Goal: Transaction & Acquisition: Purchase product/service

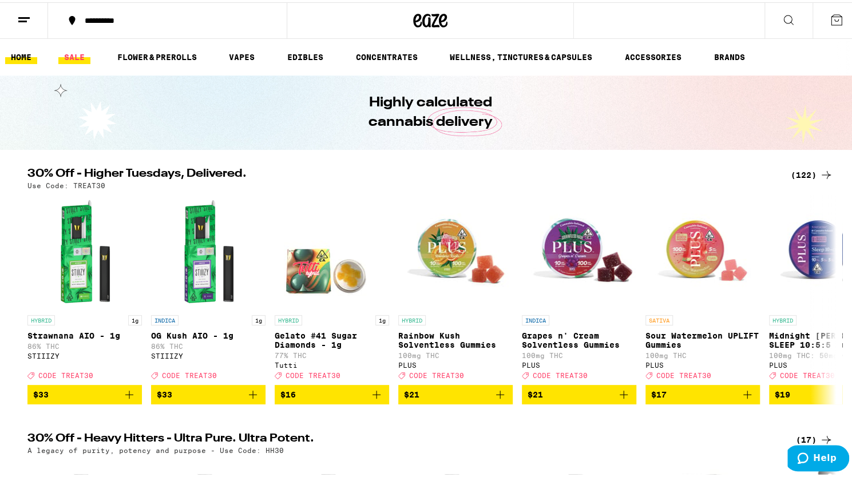
click at [70, 52] on link "SALE" at bounding box center [74, 55] width 32 height 14
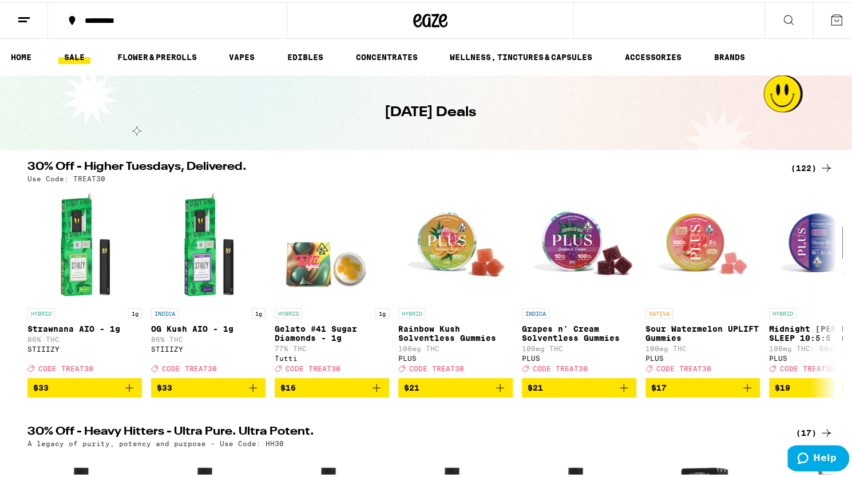
click at [804, 168] on div "(122)" at bounding box center [812, 166] width 42 height 14
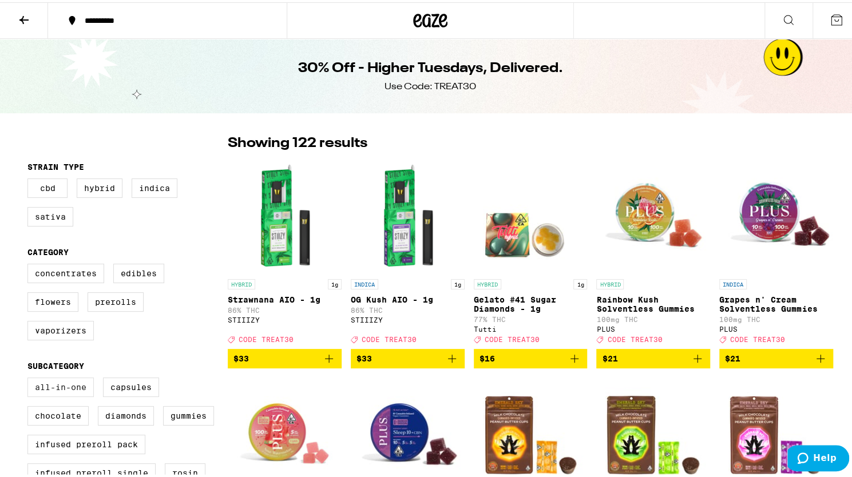
click at [70, 395] on label "All-In-One" at bounding box center [60, 384] width 66 height 19
click at [30, 378] on input "All-In-One" at bounding box center [30, 377] width 1 height 1
checkbox input "true"
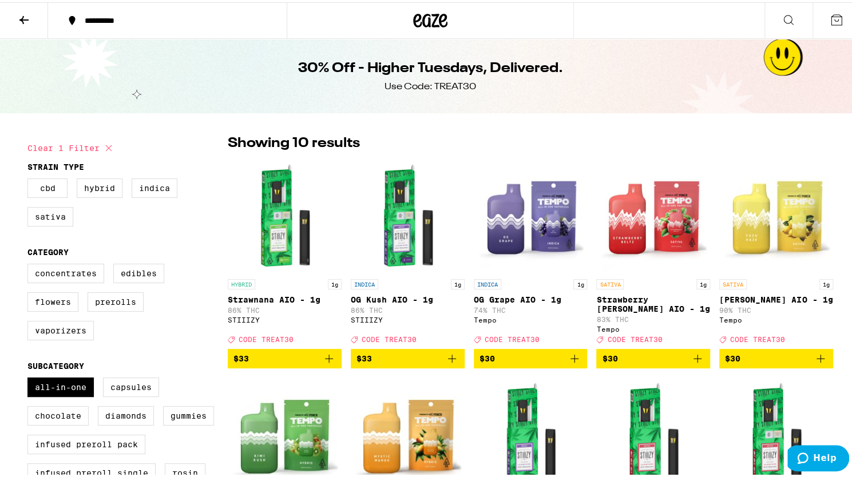
click at [570, 363] on icon "Add to bag" at bounding box center [575, 357] width 14 height 14
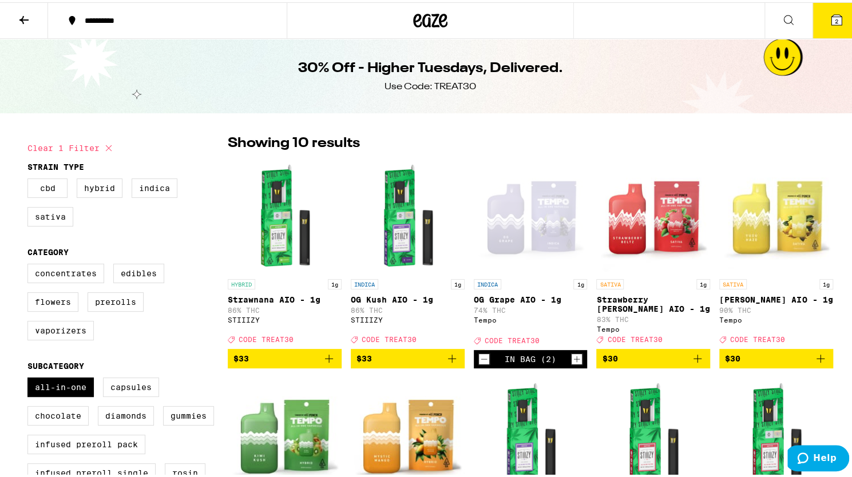
click at [815, 359] on icon "Add to bag" at bounding box center [820, 357] width 14 height 14
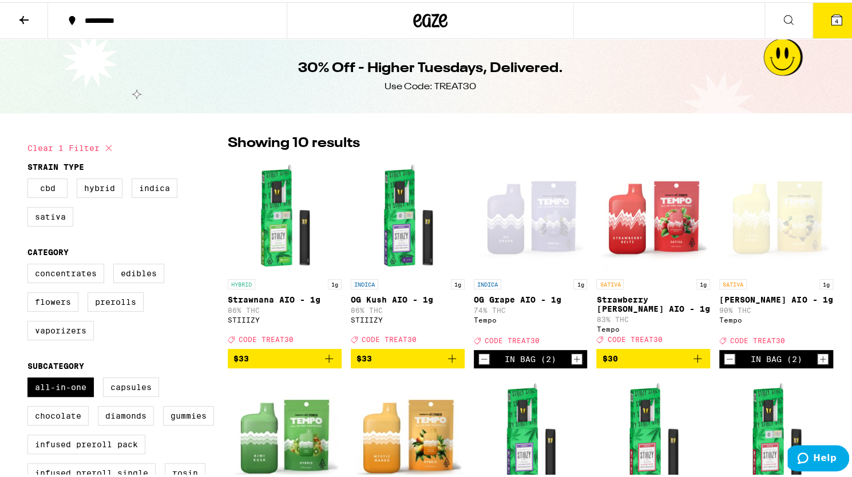
click at [731, 366] on div "In Bag (2)" at bounding box center [776, 357] width 114 height 18
click at [727, 364] on icon "Decrement" at bounding box center [729, 357] width 10 height 14
click at [830, 12] on icon at bounding box center [837, 18] width 14 height 14
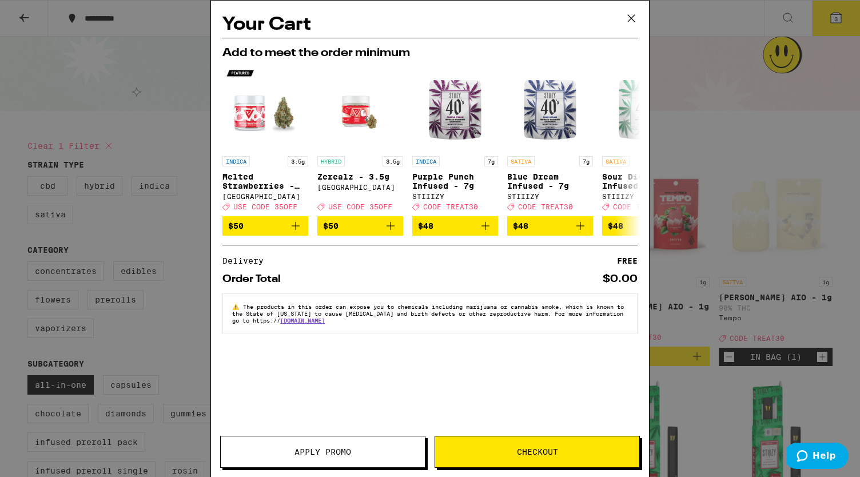
click at [382, 458] on button "Apply Promo" at bounding box center [322, 452] width 205 height 32
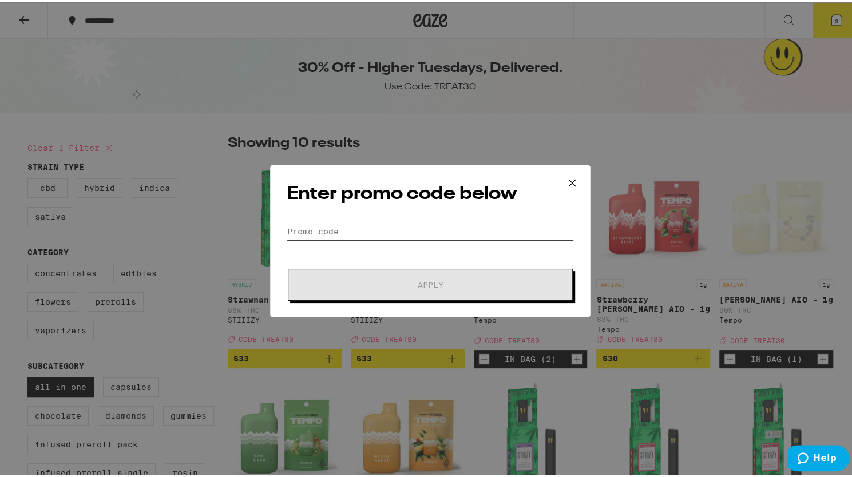
click at [392, 223] on input "Promo Code" at bounding box center [430, 229] width 287 height 17
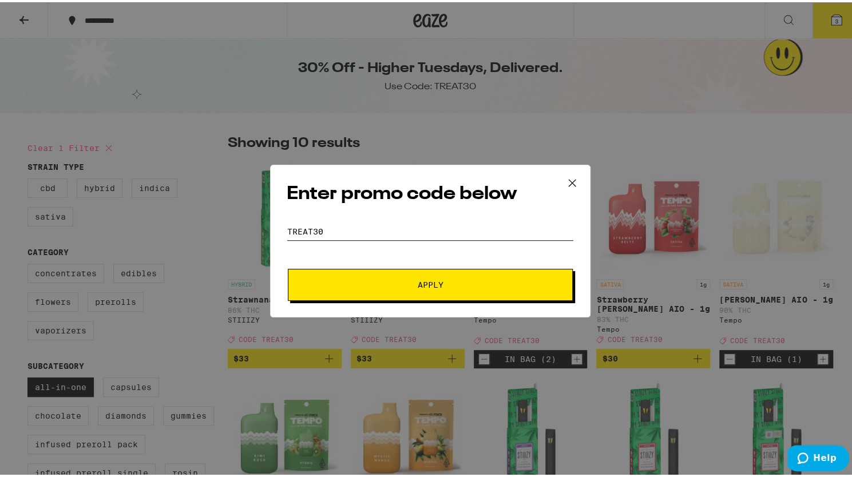
type input "treat30"
click at [382, 287] on button "Apply" at bounding box center [430, 283] width 285 height 32
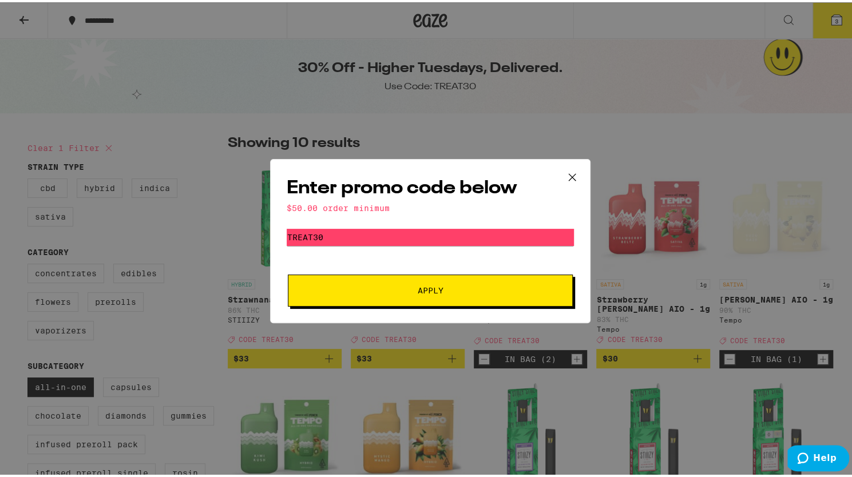
click at [573, 174] on icon at bounding box center [571, 174] width 17 height 17
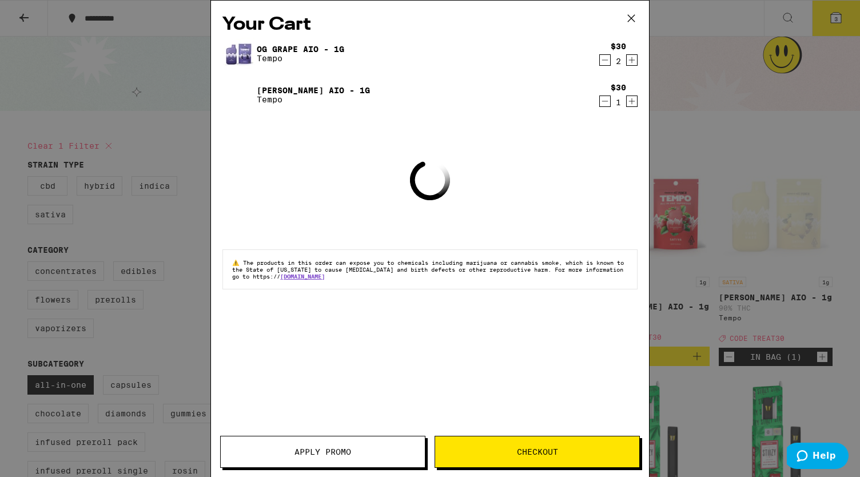
click at [786, 312] on div "Your Cart OG Grape AIO - 1g Tempo $30 2 Yuzu Haze AIO - 1g Tempo $30 1 Loading …" at bounding box center [430, 238] width 860 height 477
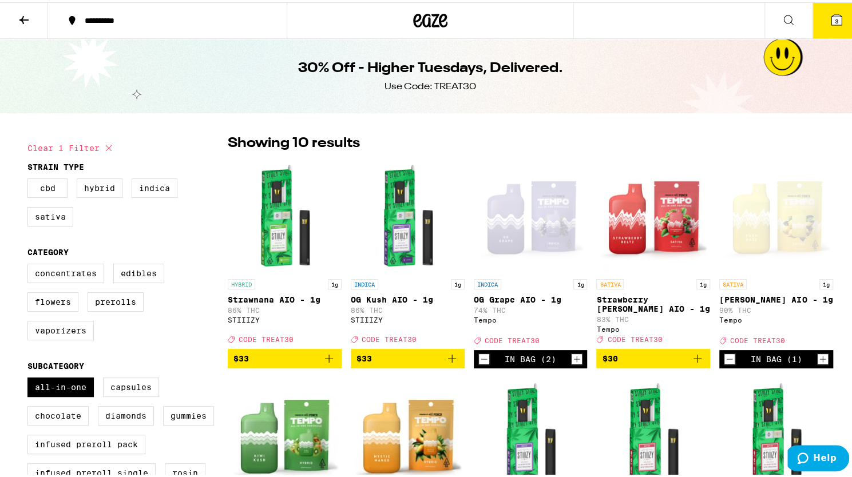
click at [831, 20] on icon at bounding box center [836, 18] width 10 height 10
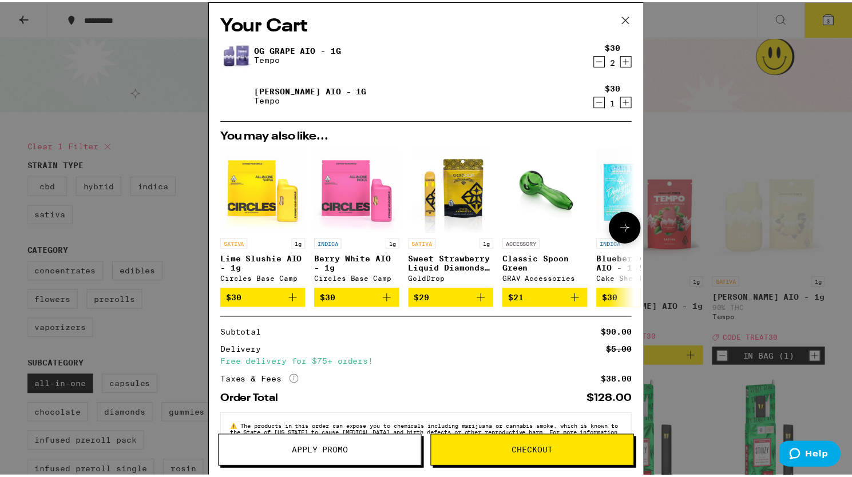
scroll to position [39, 0]
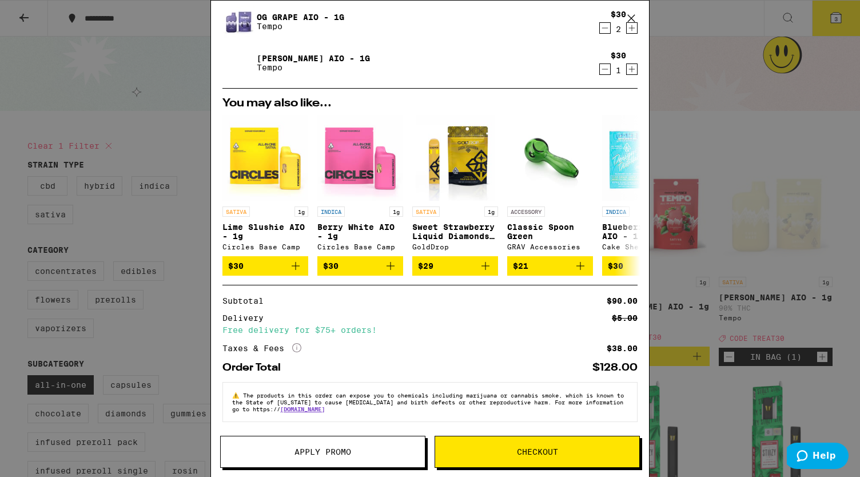
click at [367, 456] on span "Apply Promo" at bounding box center [323, 452] width 204 height 8
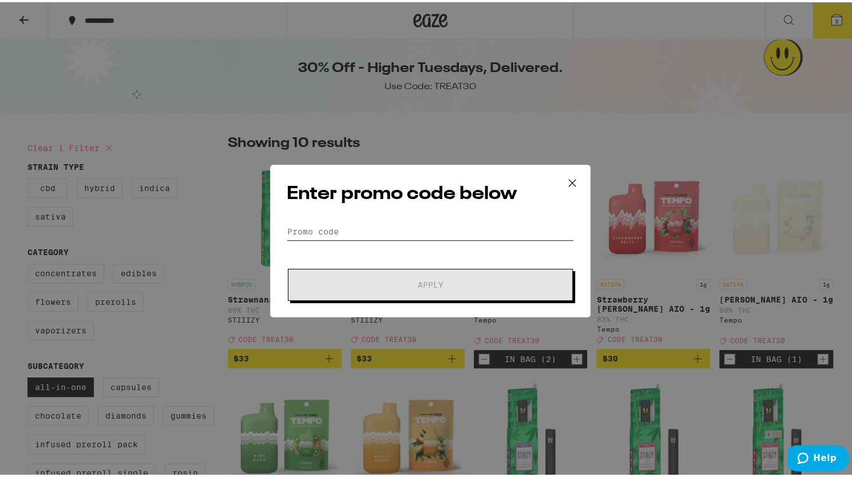
click at [376, 235] on input "Promo Code" at bounding box center [430, 229] width 287 height 17
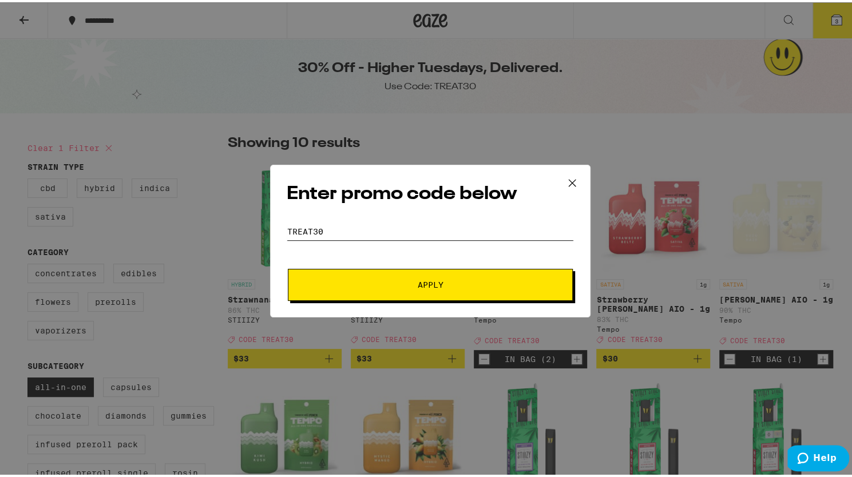
type input "treat30"
click at [394, 285] on span "Apply" at bounding box center [430, 283] width 206 height 8
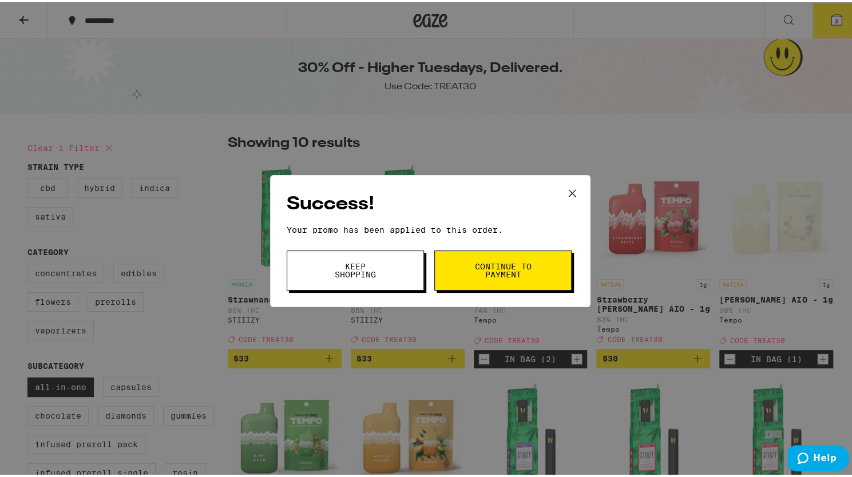
click at [454, 263] on button "Continue to payment" at bounding box center [502, 268] width 137 height 40
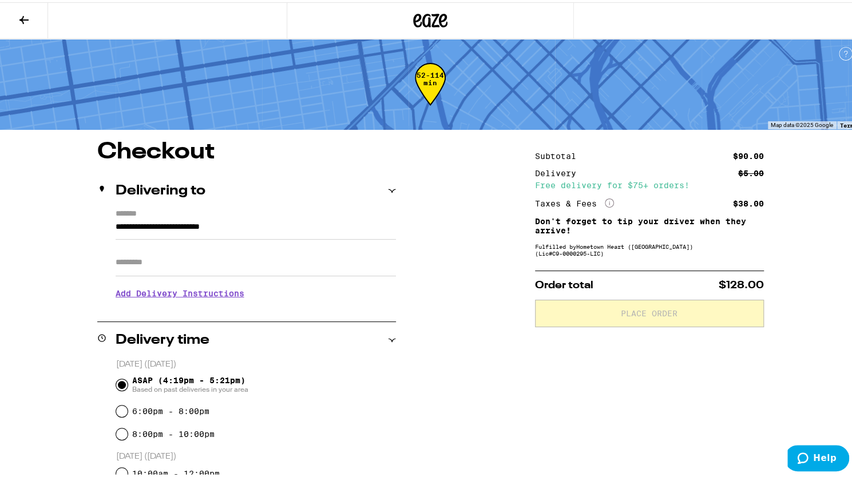
scroll to position [172, 0]
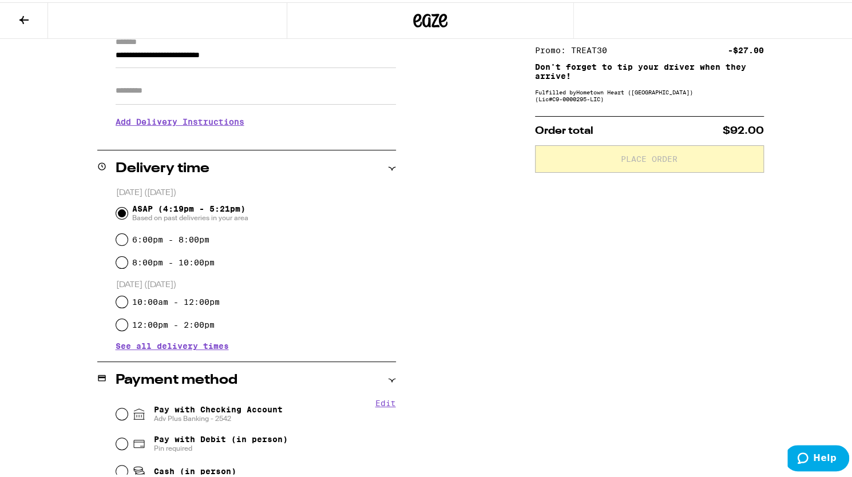
click at [231, 82] on input "Apt/Suite" at bounding box center [256, 88] width 280 height 27
type input "*******"
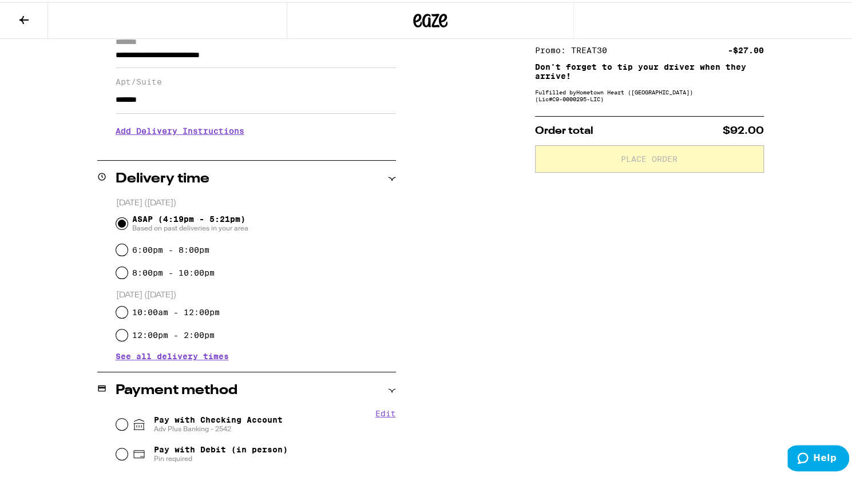
click at [153, 136] on h3 "Add Delivery Instructions" at bounding box center [256, 129] width 280 height 26
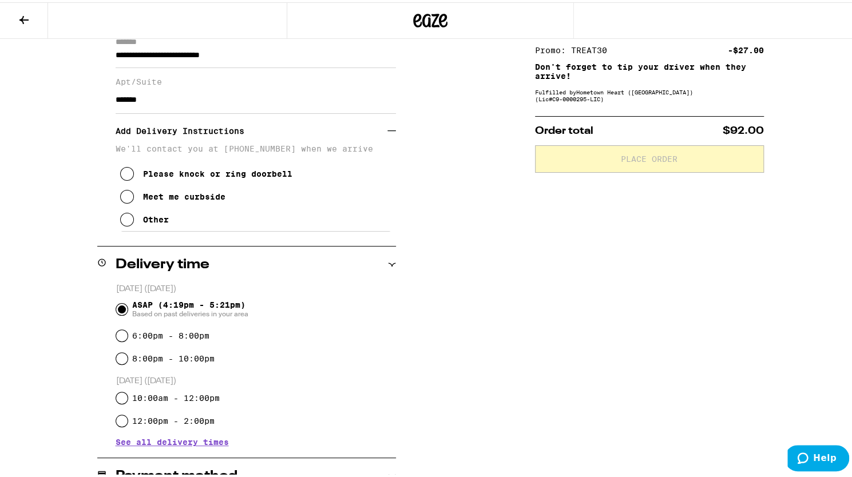
drag, startPoint x: 145, startPoint y: 216, endPoint x: 144, endPoint y: 226, distance: 10.4
click at [145, 220] on button "Other" at bounding box center [144, 217] width 49 height 23
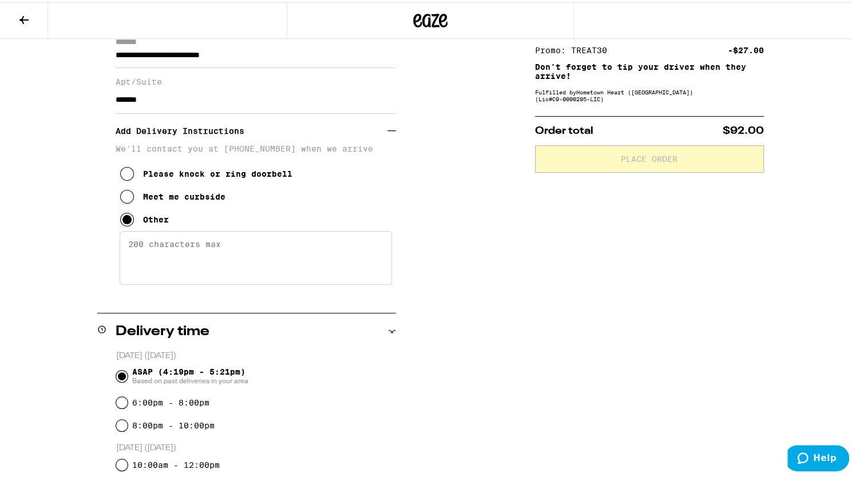
drag, startPoint x: 164, startPoint y: 252, endPoint x: 169, endPoint y: 255, distance: 6.2
click at [168, 254] on textarea "Enter any other delivery instructions you want driver to know" at bounding box center [256, 256] width 272 height 54
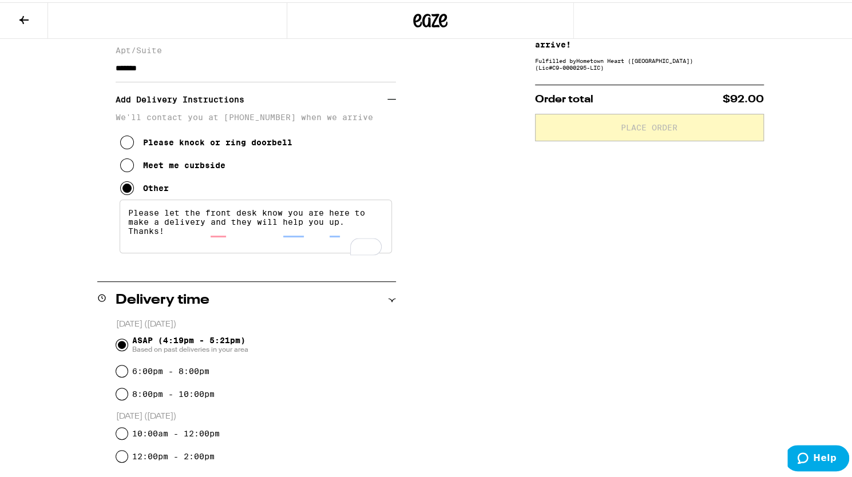
scroll to position [400, 0]
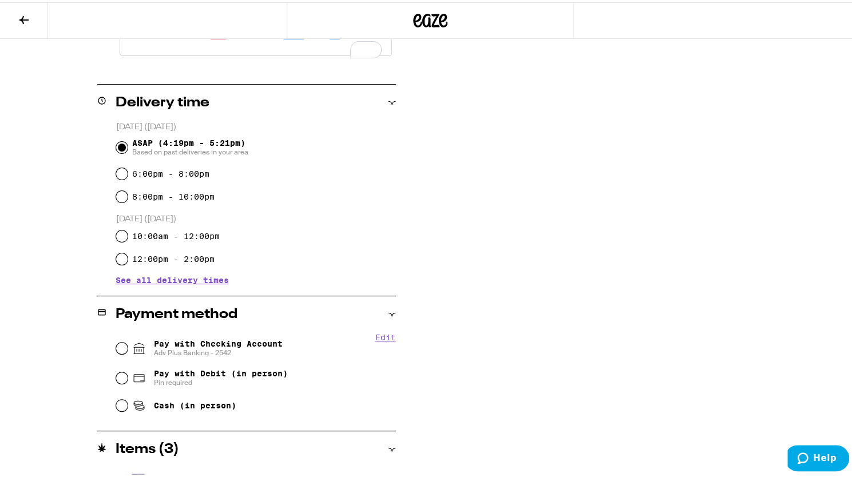
type textarea "Please let the front desk know you are here to make a delivery and they will he…"
click at [116, 351] on fieldset "Edit Pay with Checking Account Adv Plus Banking - 2542 Pay with Debit (in perso…" at bounding box center [256, 373] width 280 height 85
click at [116, 343] on input "Pay with Checking Account Adv Plus Banking - 2542" at bounding box center [121, 345] width 11 height 11
radio input "true"
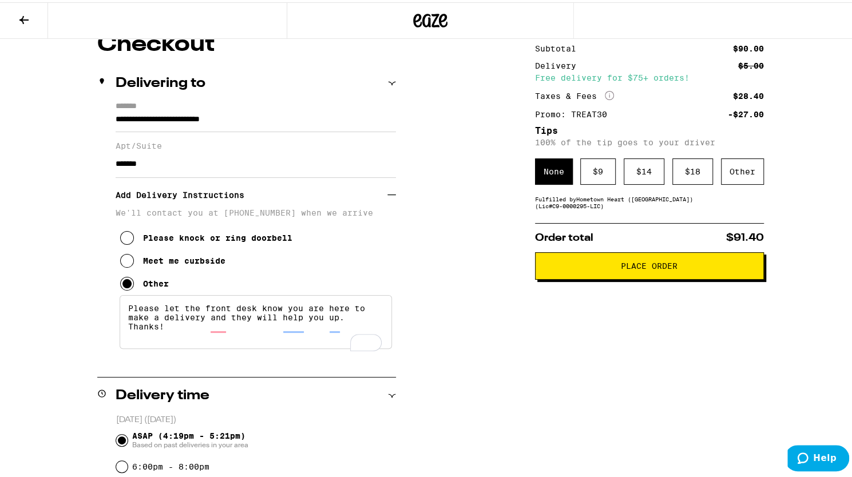
scroll to position [0, 0]
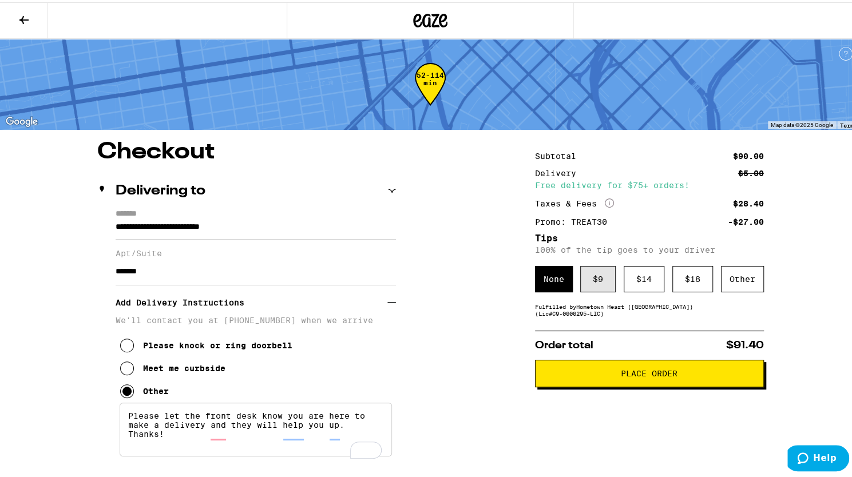
click at [603, 280] on div "$ 9" at bounding box center [597, 277] width 35 height 26
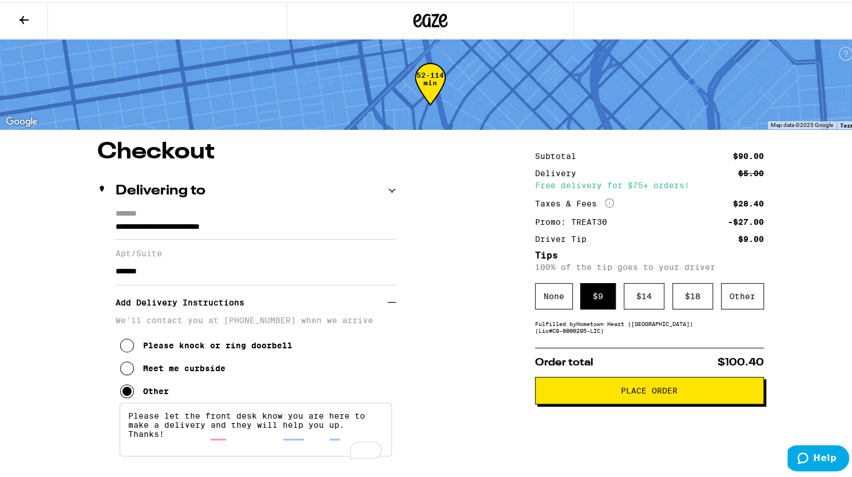
click at [603, 390] on span "Place Order" at bounding box center [649, 388] width 209 height 8
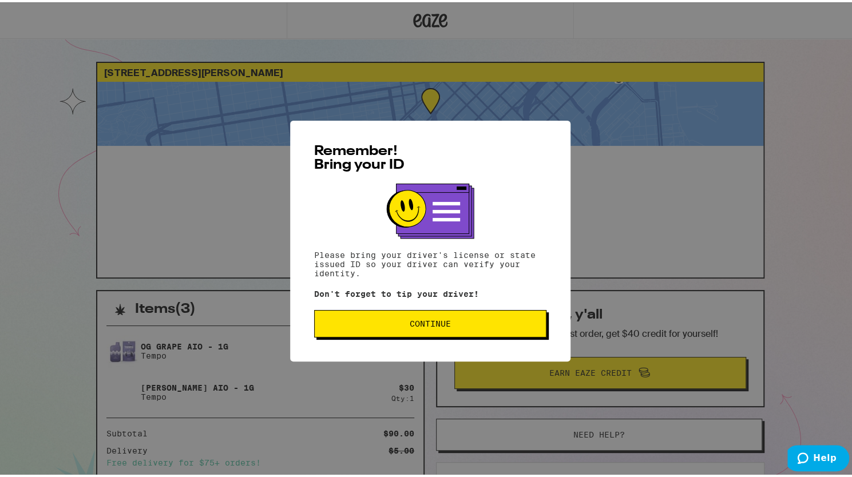
click at [464, 328] on button "Continue" at bounding box center [430, 321] width 232 height 27
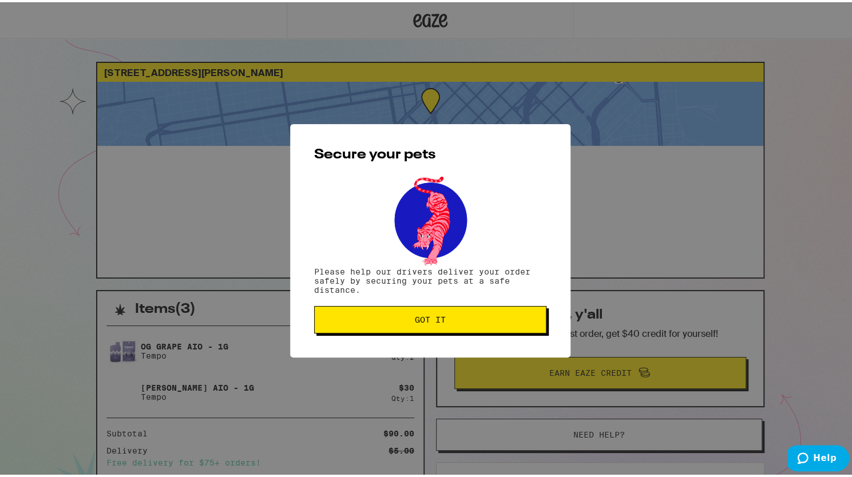
click at [424, 316] on span "Got it" at bounding box center [430, 317] width 31 height 8
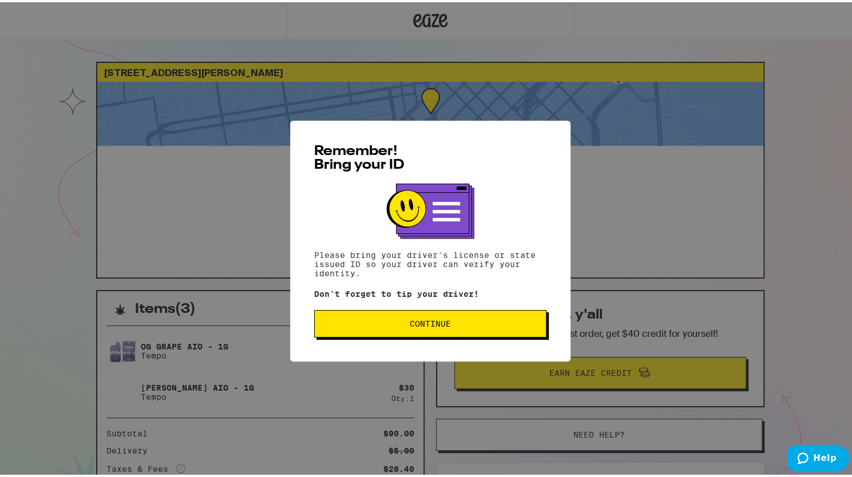
click at [424, 316] on button "Continue" at bounding box center [430, 321] width 232 height 27
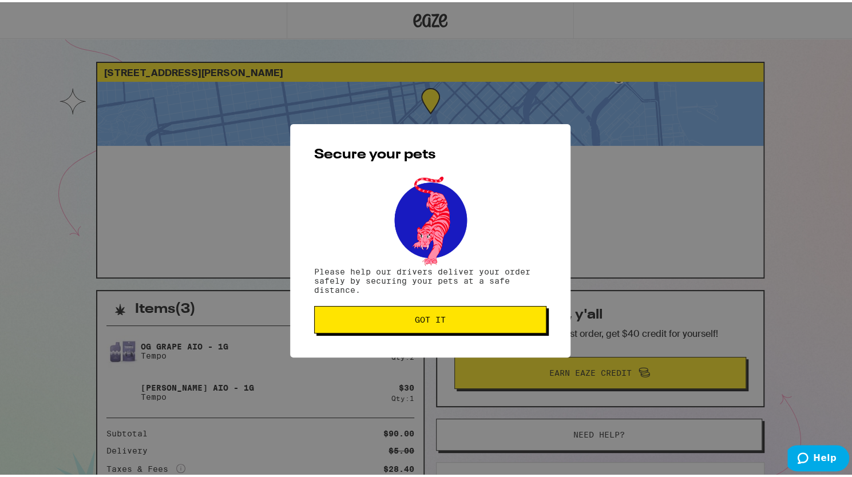
click at [415, 317] on span "Got it" at bounding box center [430, 317] width 31 height 8
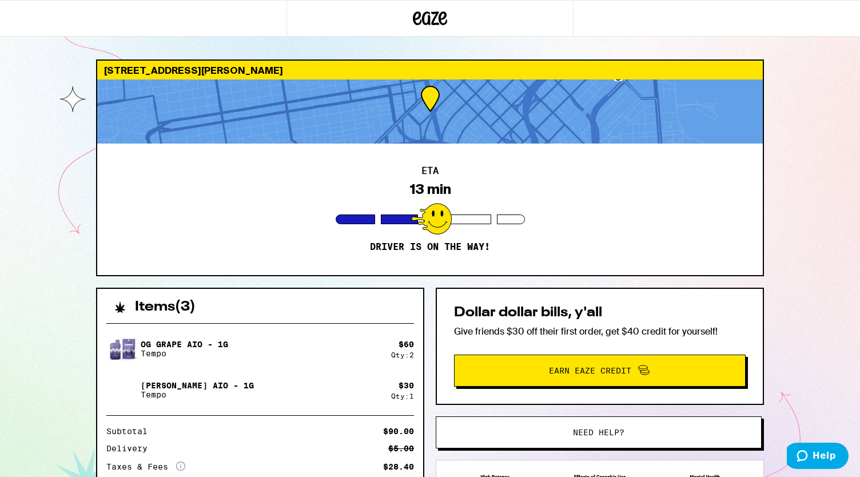
click at [414, 170] on div "ETA 13 min Driver is on the way!" at bounding box center [430, 210] width 666 height 132
click at [426, 106] on div at bounding box center [430, 112] width 666 height 64
